Goal: Information Seeking & Learning: Learn about a topic

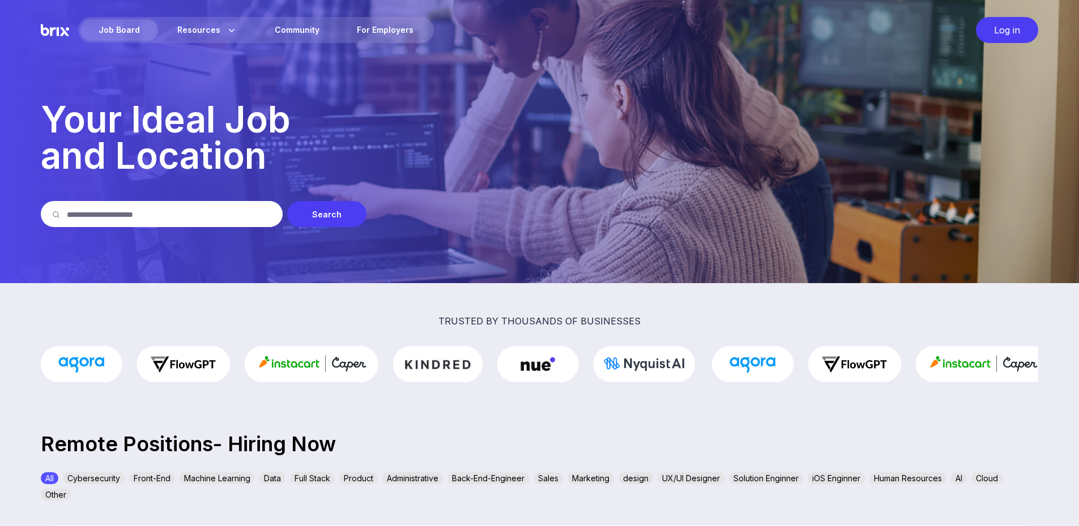
click at [201, 218] on input "text" at bounding box center [169, 214] width 205 height 26
type input "******"
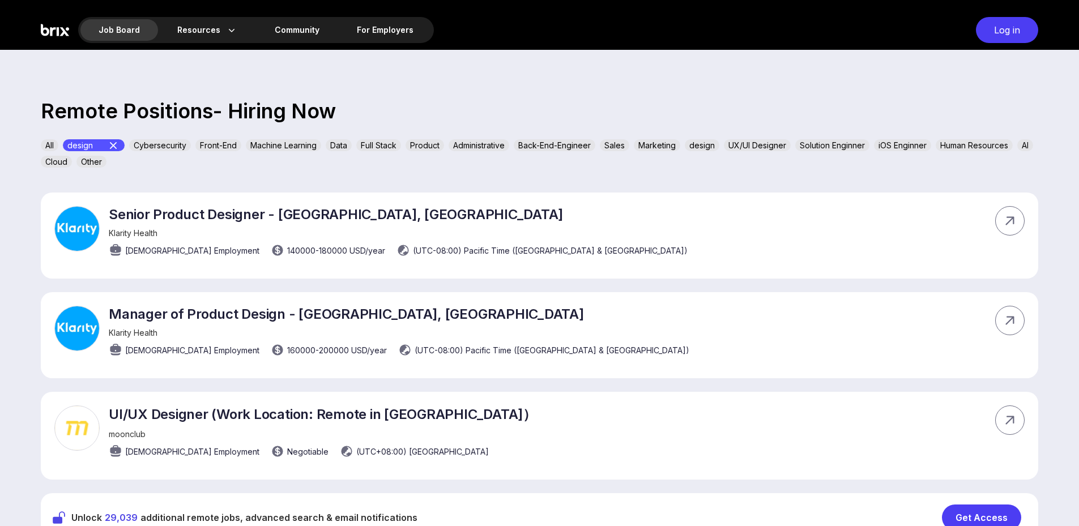
scroll to position [340, 0]
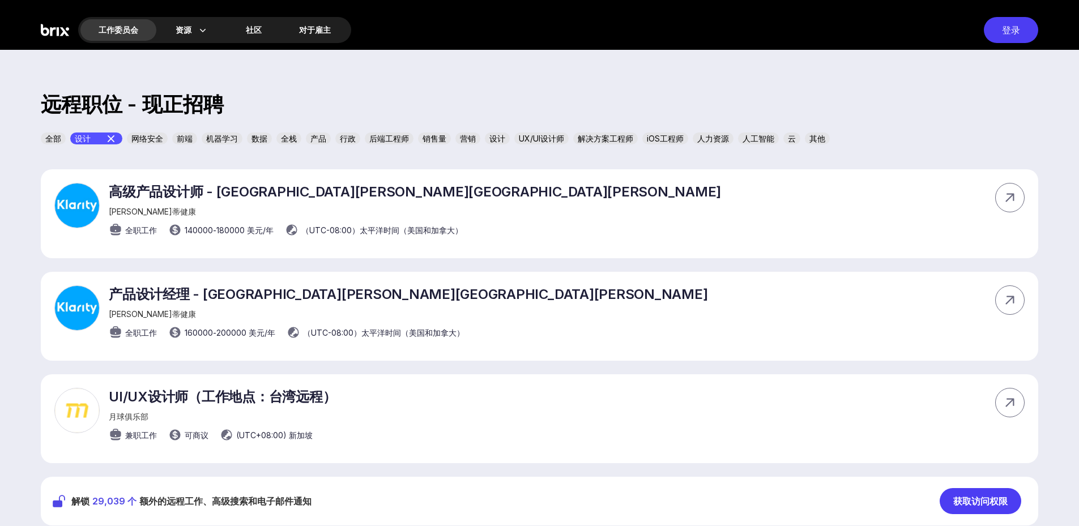
click at [6, 391] on div "高级产品设计师 - [GEOGRAPHIC_DATA][PERSON_NAME][GEOGRAPHIC_DATA][PERSON_NAME] [PERSON_…" at bounding box center [539, 347] width 1079 height 356
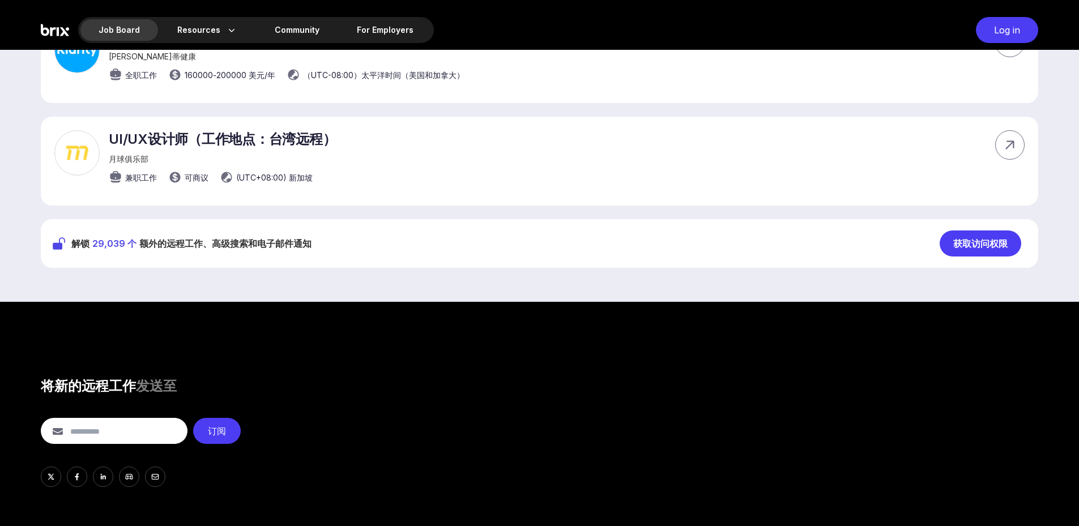
scroll to position [739, 0]
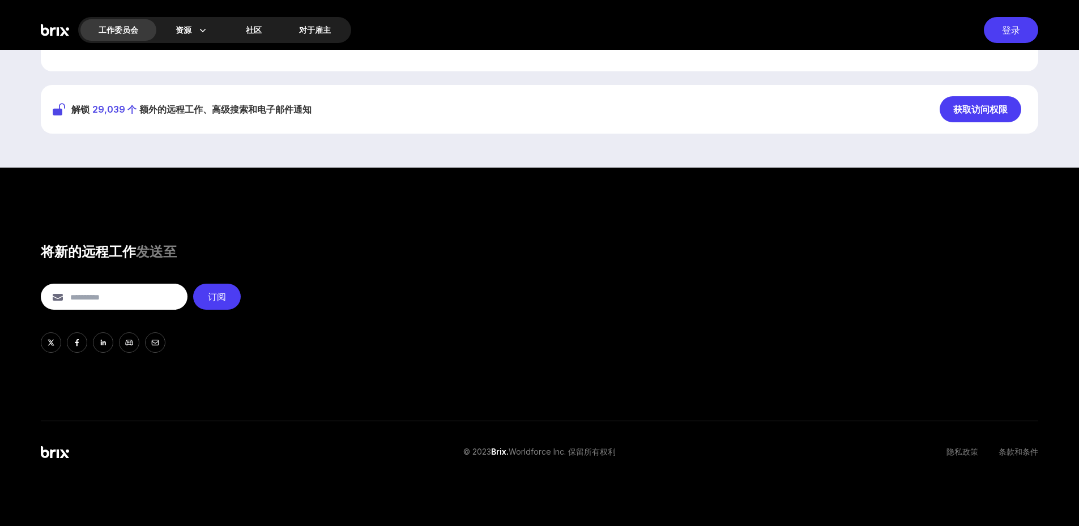
click at [968, 96] on div "解锁 29,039 个 额外的远程工作、高级搜索和电子邮件通知 获取访问权限" at bounding box center [540, 109] width 998 height 49
click at [975, 114] on font "获取访问权限" at bounding box center [981, 109] width 54 height 11
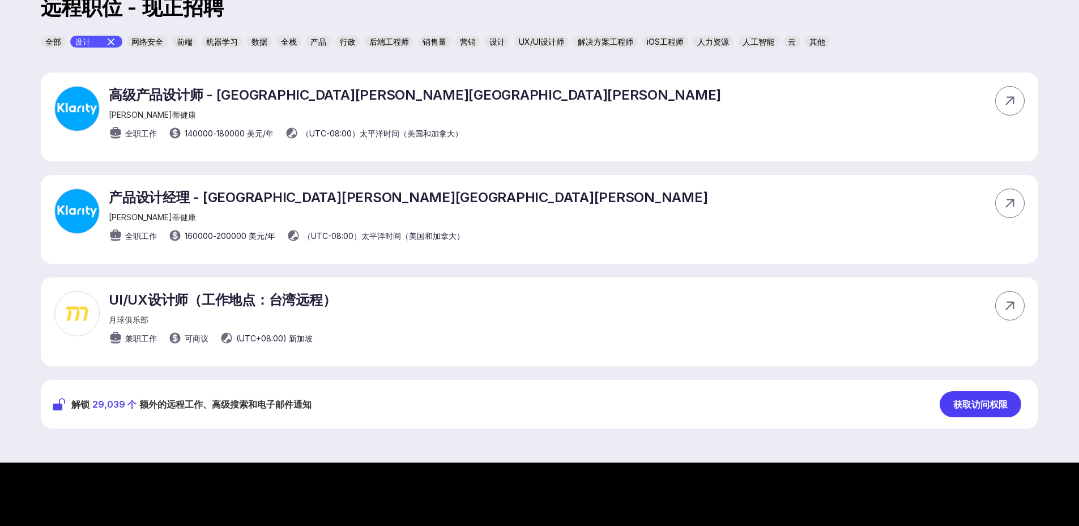
scroll to position [172, 0]
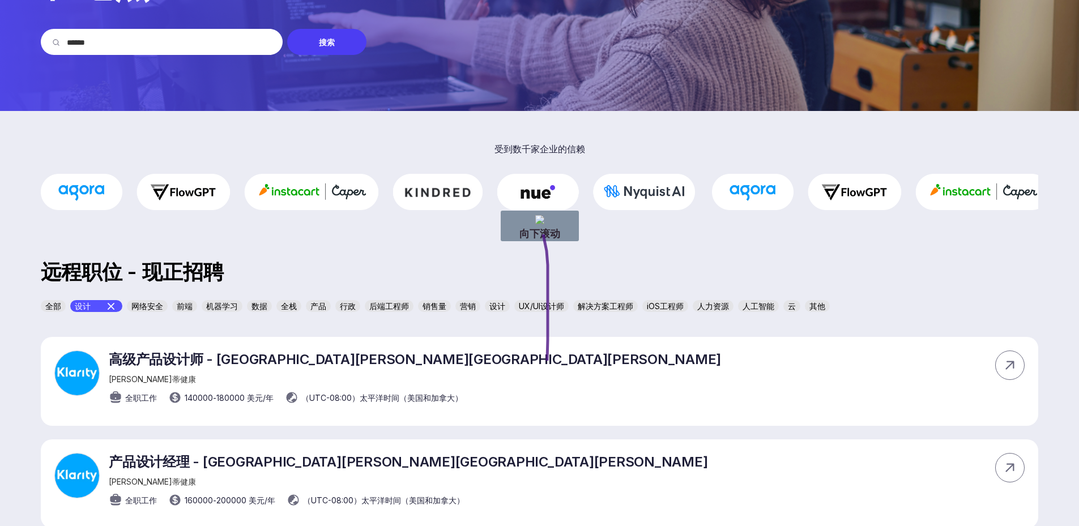
drag, startPoint x: 543, startPoint y: 235, endPoint x: 777, endPoint y: 374, distance: 271.9
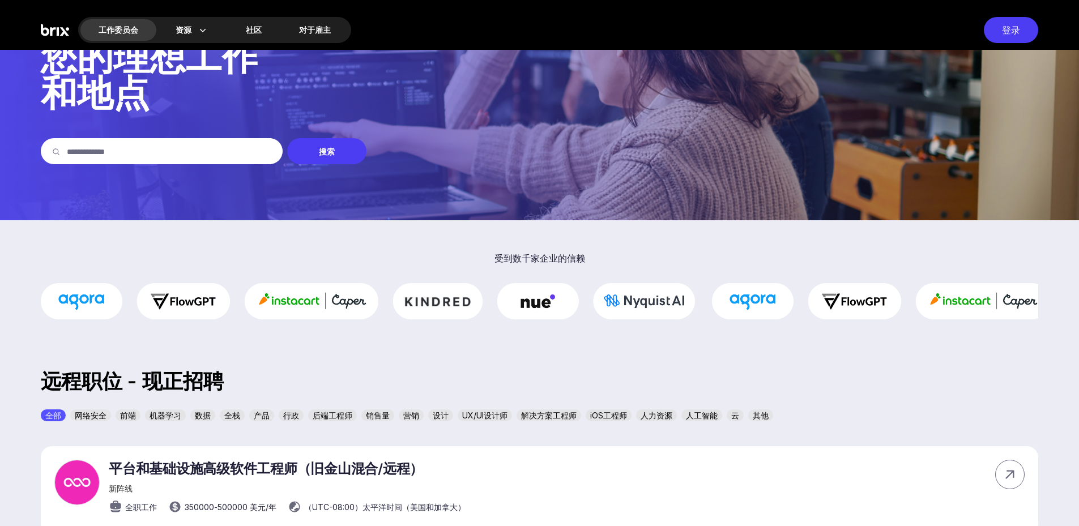
scroll to position [57, 0]
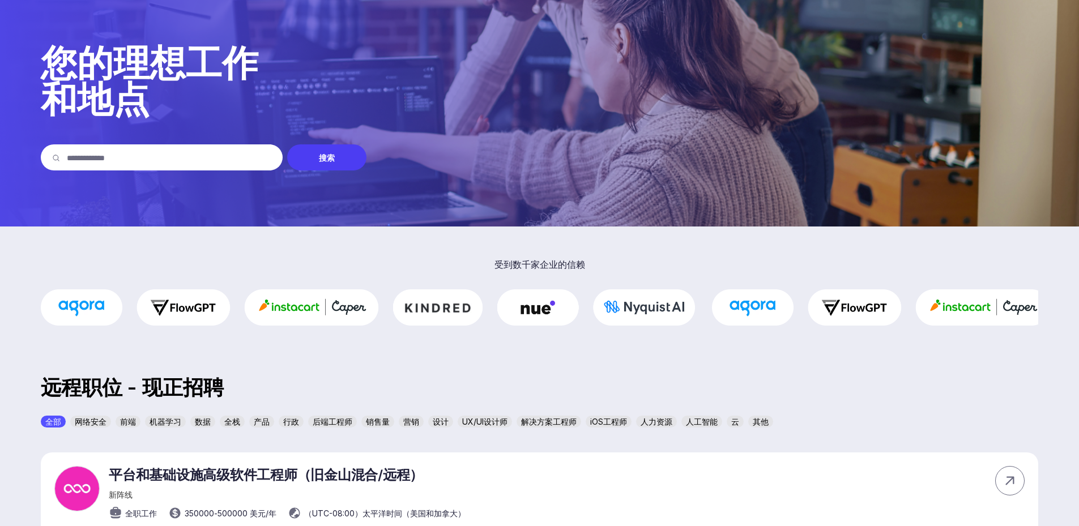
click at [439, 419] on font "设计" at bounding box center [441, 422] width 16 height 10
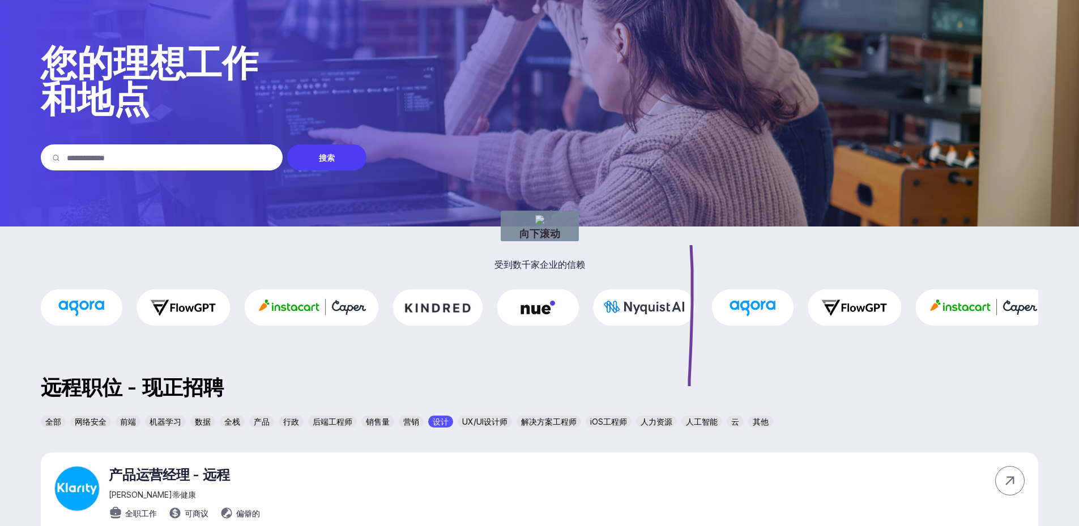
drag, startPoint x: 685, startPoint y: 220, endPoint x: 814, endPoint y: 393, distance: 216.2
